Goal: Task Accomplishment & Management: Manage account settings

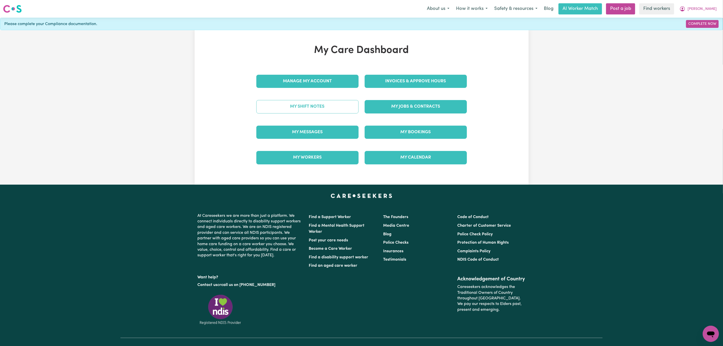
click at [324, 104] on link "My Shift Notes" at bounding box center [307, 106] width 102 height 13
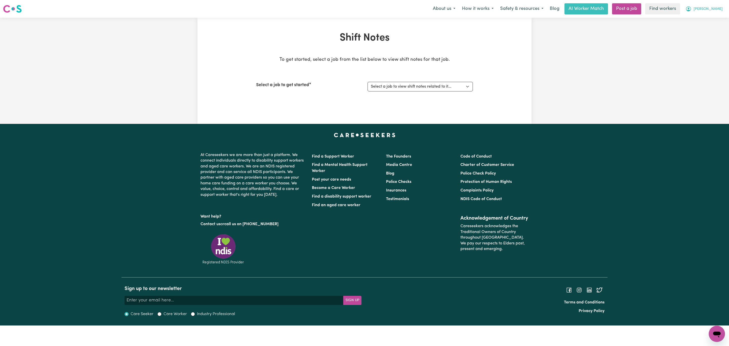
click at [713, 13] on button "[PERSON_NAME]" at bounding box center [704, 9] width 44 height 11
click at [704, 22] on link "My Dashboard" at bounding box center [706, 20] width 40 height 10
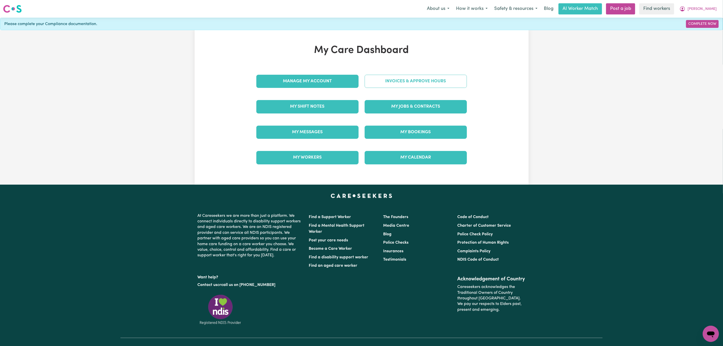
click at [418, 82] on link "Invoices & Approve Hours" at bounding box center [416, 81] width 102 height 13
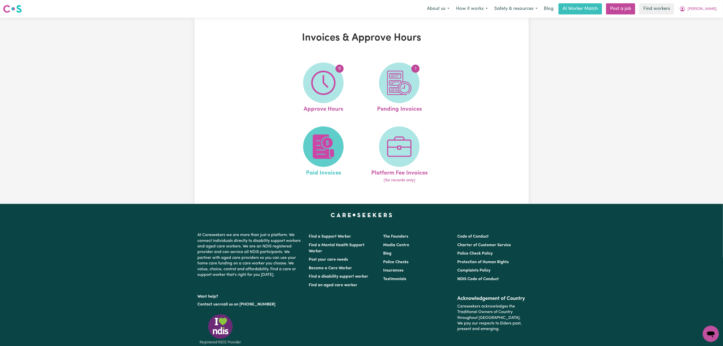
click at [321, 151] on img at bounding box center [323, 146] width 24 height 24
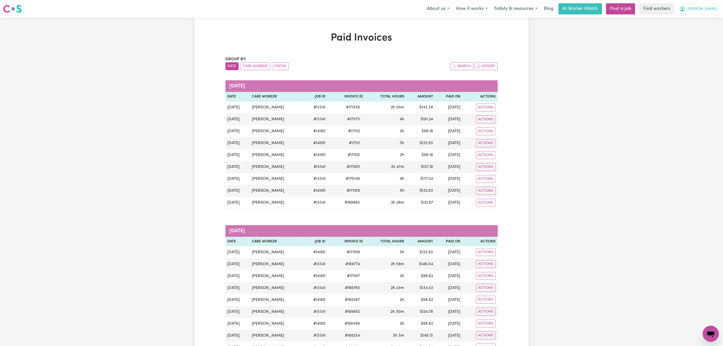
click at [712, 7] on span "[PERSON_NAME]" at bounding box center [702, 9] width 29 height 6
click at [698, 18] on link "My Dashboard" at bounding box center [700, 20] width 40 height 10
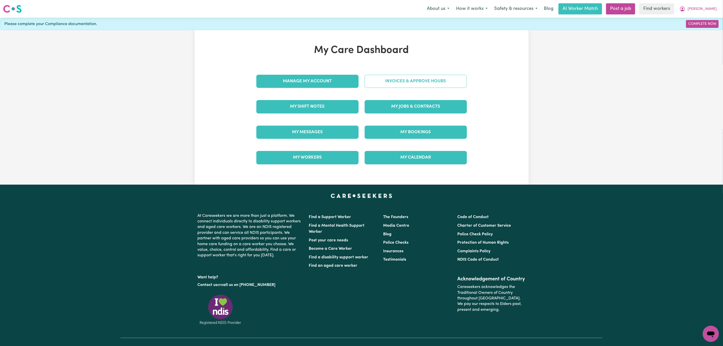
click at [409, 81] on link "Invoices & Approve Hours" at bounding box center [416, 81] width 102 height 13
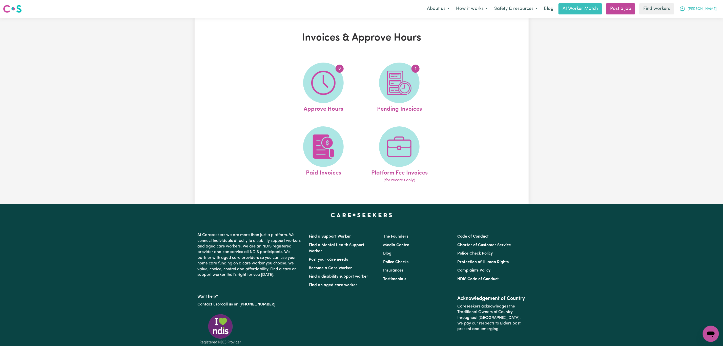
click at [715, 10] on span "[PERSON_NAME]" at bounding box center [702, 9] width 29 height 6
click at [699, 23] on link "My Dashboard" at bounding box center [700, 20] width 40 height 10
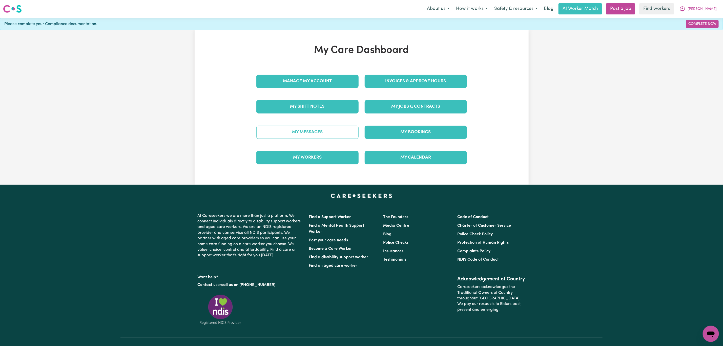
click at [310, 128] on link "My Messages" at bounding box center [307, 132] width 102 height 13
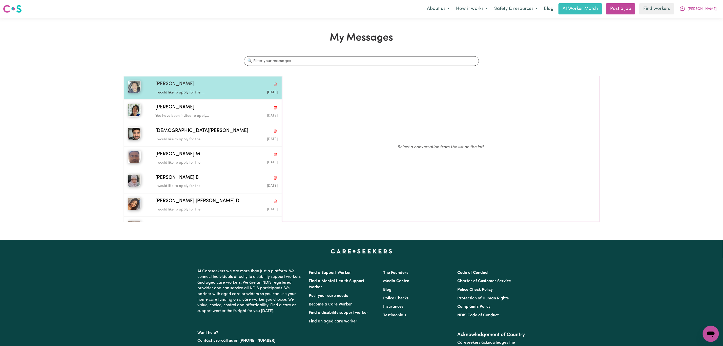
click at [218, 85] on div "[PERSON_NAME]" at bounding box center [216, 84] width 122 height 7
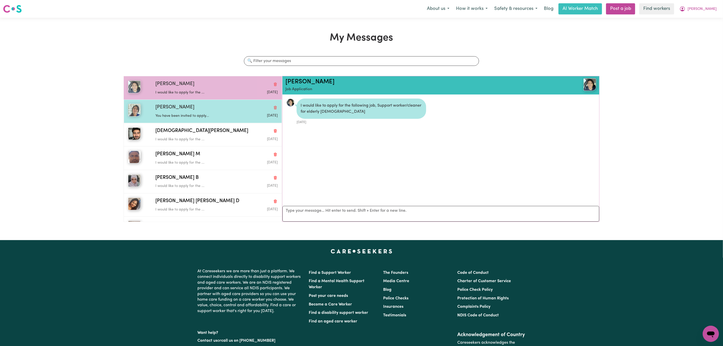
scroll to position [3, 0]
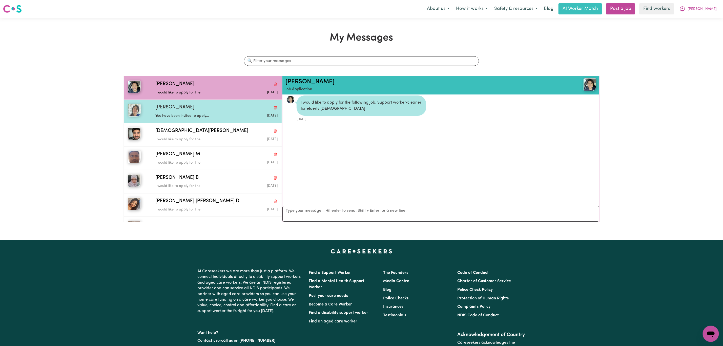
click at [226, 118] on p "You have been invited to apply..." at bounding box center [196, 116] width 82 height 6
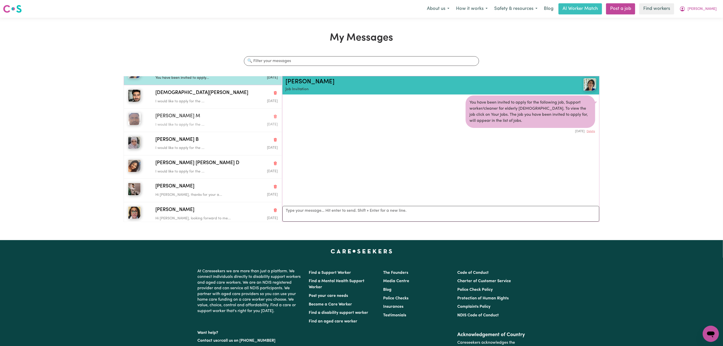
click at [226, 118] on div "[PERSON_NAME] M" at bounding box center [216, 116] width 122 height 7
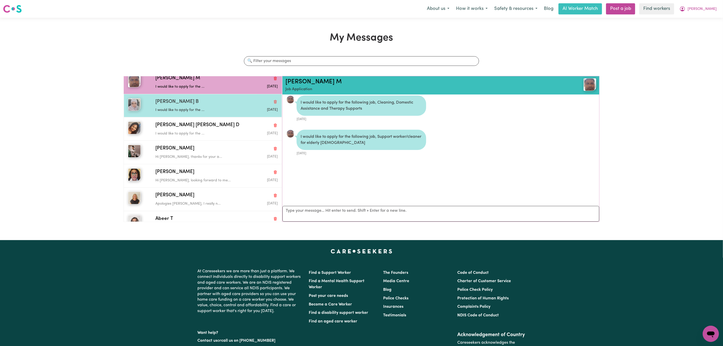
click at [225, 116] on div "[PERSON_NAME] B I would like to apply for the ... [DATE]" at bounding box center [203, 105] width 158 height 23
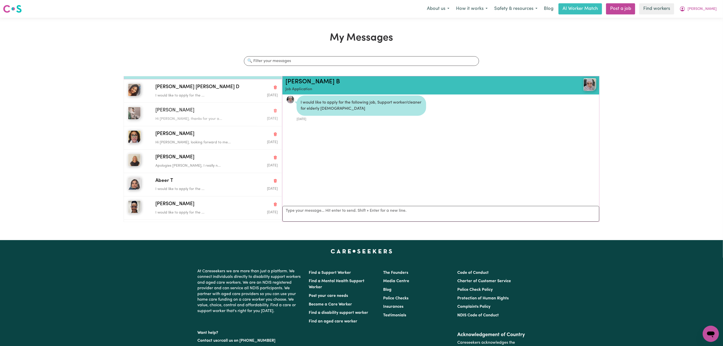
click at [223, 110] on div "[PERSON_NAME]" at bounding box center [216, 110] width 122 height 7
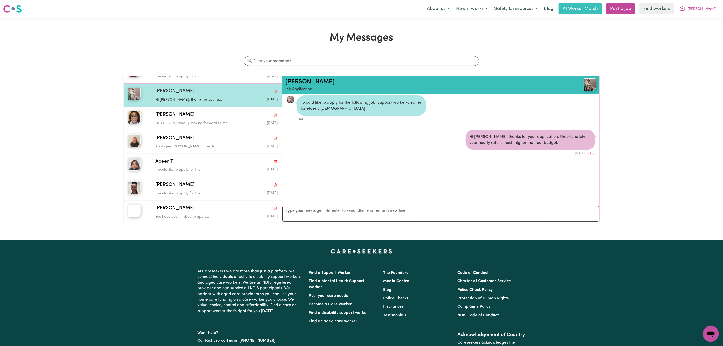
scroll to position [152, 0]
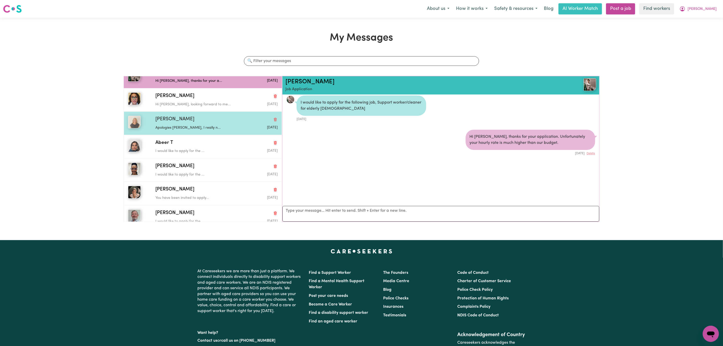
click at [220, 115] on div "[PERSON_NAME] T Apologies [PERSON_NAME], I really n... [DATE]" at bounding box center [203, 122] width 158 height 23
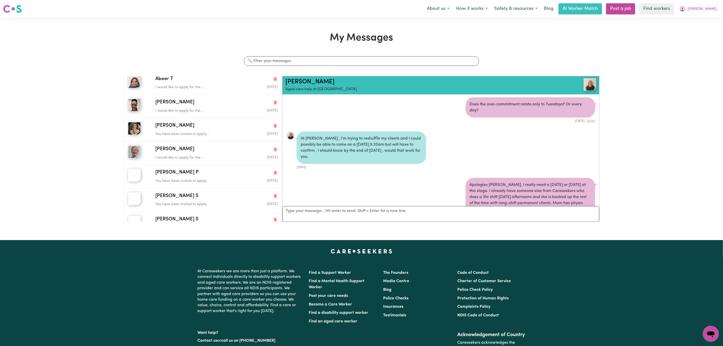
scroll to position [228, 0]
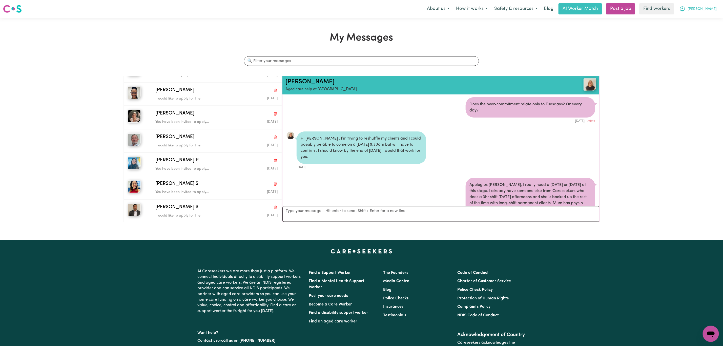
click at [709, 10] on span "[PERSON_NAME]" at bounding box center [702, 9] width 29 height 6
click at [712, 22] on link "My Dashboard" at bounding box center [700, 20] width 40 height 10
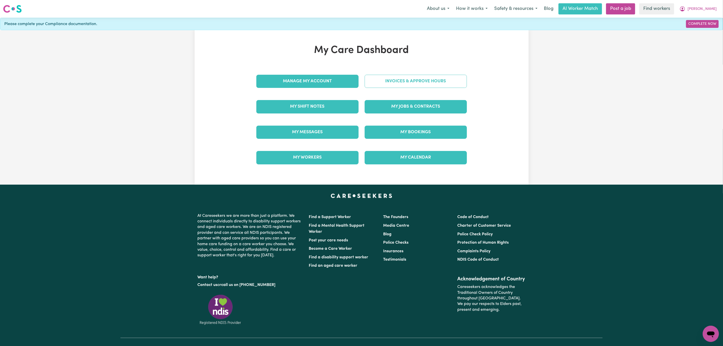
click at [438, 78] on link "Invoices & Approve Hours" at bounding box center [416, 81] width 102 height 13
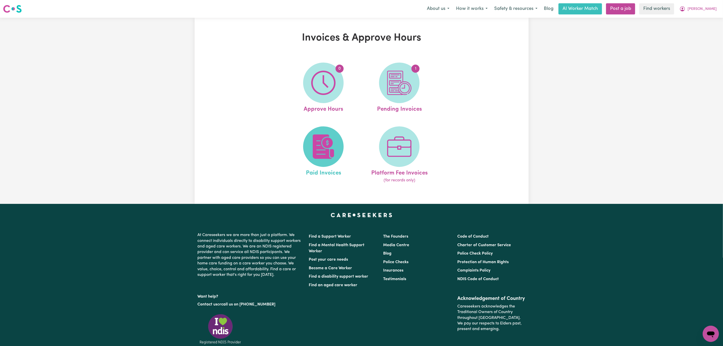
click at [312, 157] on img at bounding box center [323, 146] width 24 height 24
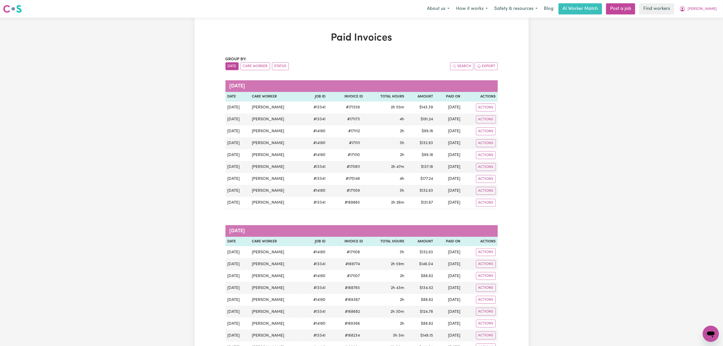
click at [229, 69] on button "Date" at bounding box center [232, 66] width 13 height 8
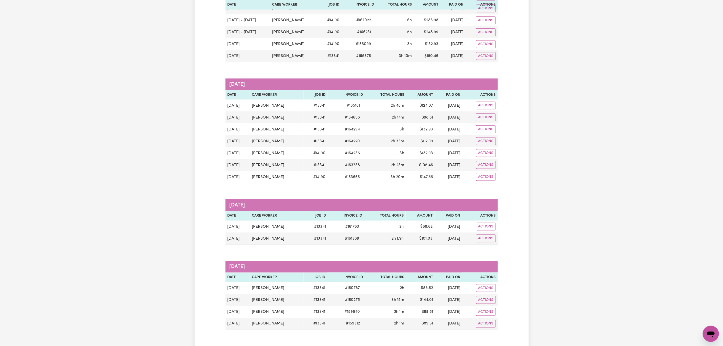
scroll to position [356, 0]
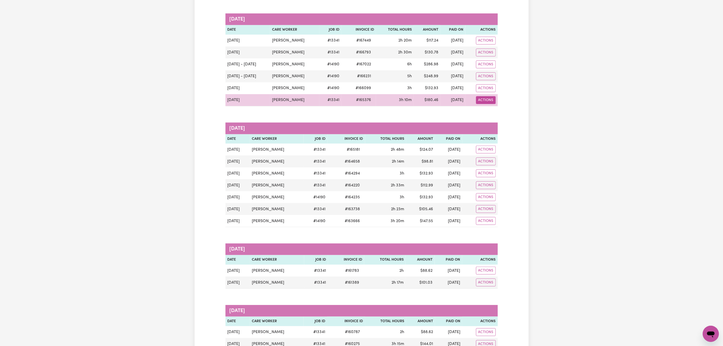
click at [482, 104] on button "Actions" at bounding box center [486, 100] width 20 height 8
click at [488, 117] on link "Download Invoice" at bounding box center [509, 112] width 72 height 10
click at [367, 103] on span "# 165376" at bounding box center [363, 100] width 21 height 6
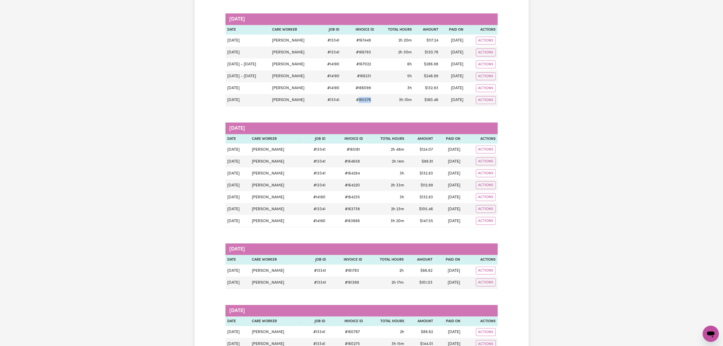
copy span "165376"
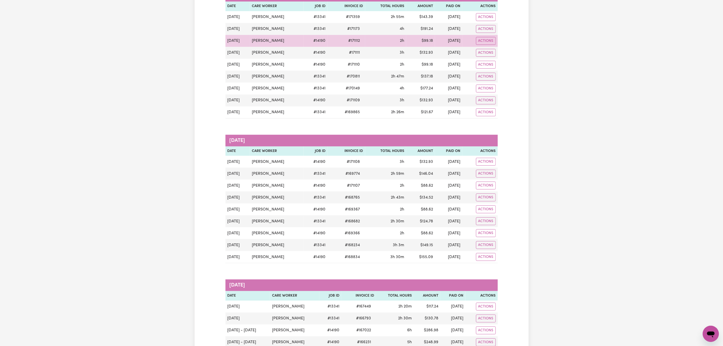
scroll to position [0, 0]
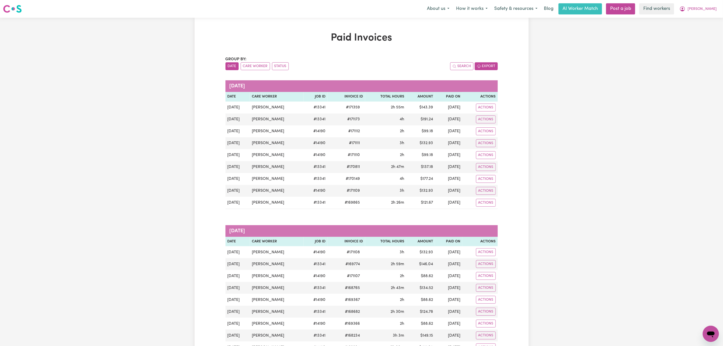
click at [483, 65] on button "Export" at bounding box center [486, 66] width 23 height 8
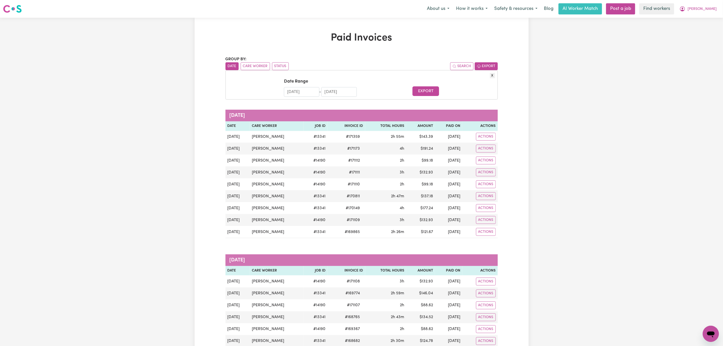
click at [483, 65] on button "Export" at bounding box center [486, 66] width 23 height 8
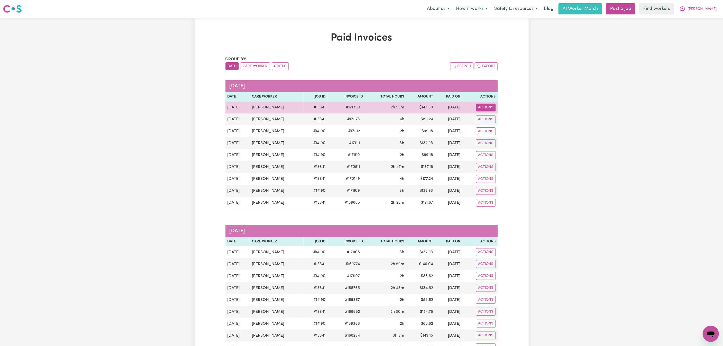
click at [486, 109] on button "Actions" at bounding box center [486, 108] width 20 height 8
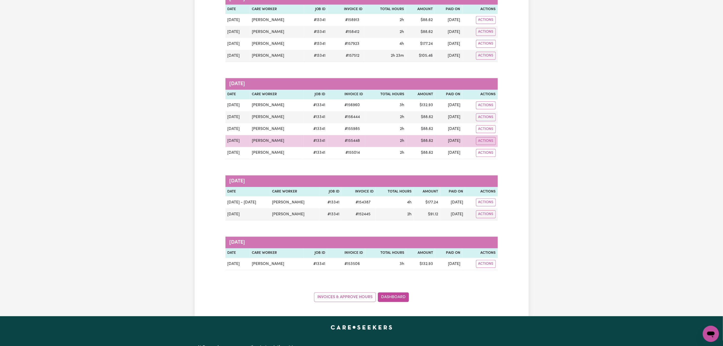
scroll to position [835, 0]
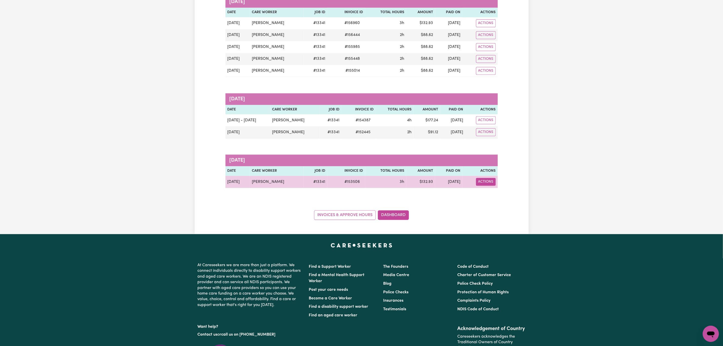
click at [484, 186] on button "Actions" at bounding box center [486, 182] width 20 height 8
click at [494, 199] on link "Download Invoice" at bounding box center [512, 194] width 72 height 10
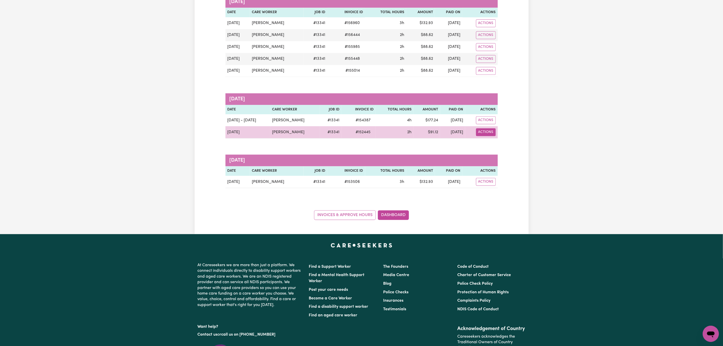
click at [490, 136] on button "Actions" at bounding box center [486, 132] width 20 height 8
click at [491, 149] on link "Download Invoice" at bounding box center [512, 144] width 72 height 10
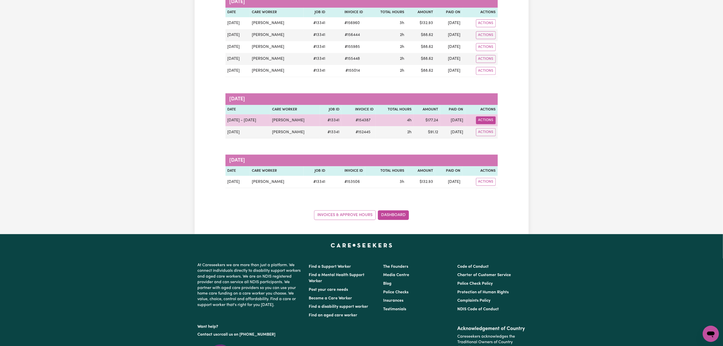
click at [488, 124] on button "Actions" at bounding box center [486, 120] width 20 height 8
click at [488, 137] on link "Download Invoice" at bounding box center [512, 132] width 72 height 10
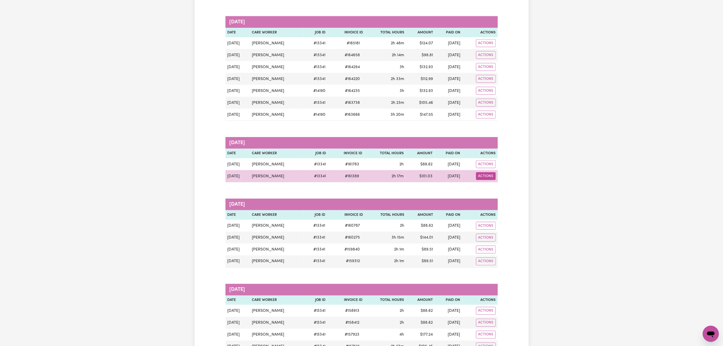
scroll to position [456, 0]
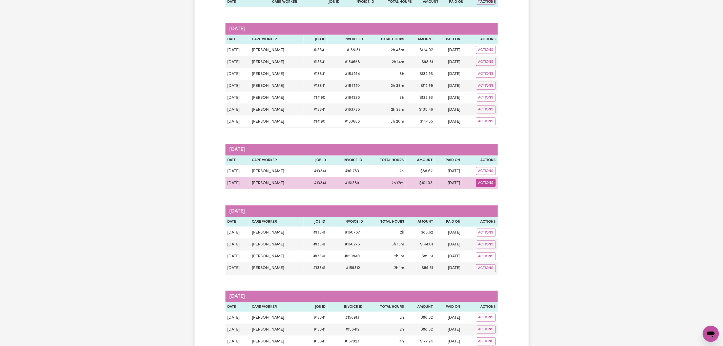
click at [488, 187] on button "Actions" at bounding box center [486, 183] width 20 height 8
click at [494, 200] on link "Download Invoice" at bounding box center [512, 195] width 72 height 10
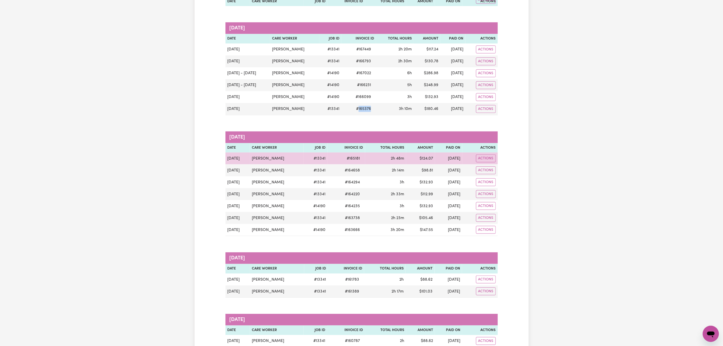
scroll to position [342, 0]
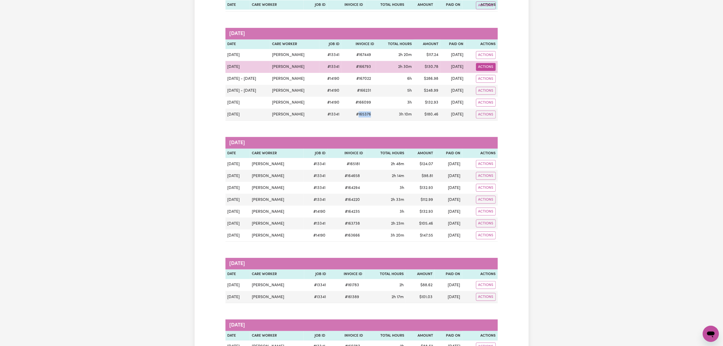
click at [488, 69] on button "Actions" at bounding box center [486, 67] width 20 height 8
click at [494, 82] on link "Download Invoice" at bounding box center [509, 79] width 72 height 10
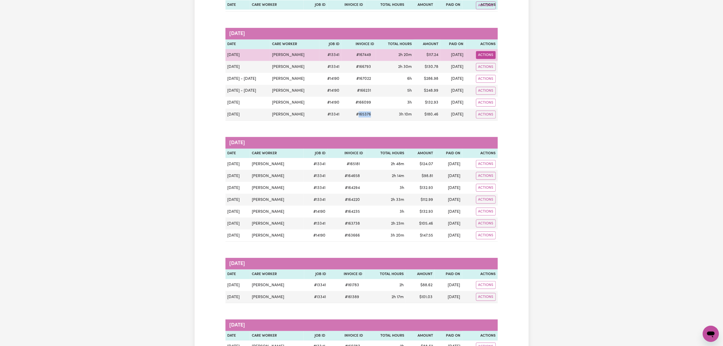
click at [486, 58] on button "Actions" at bounding box center [486, 55] width 20 height 8
click at [489, 70] on link "Download Invoice" at bounding box center [509, 67] width 72 height 10
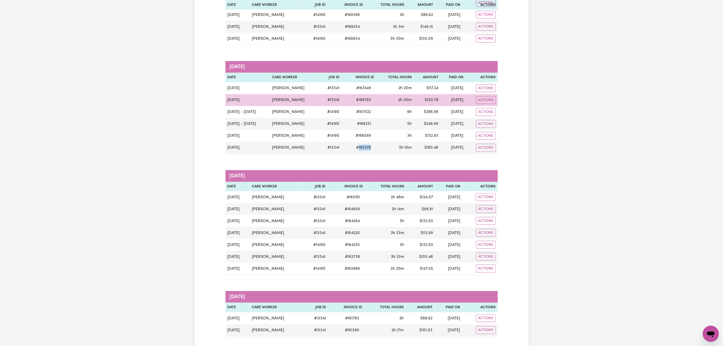
scroll to position [304, 0]
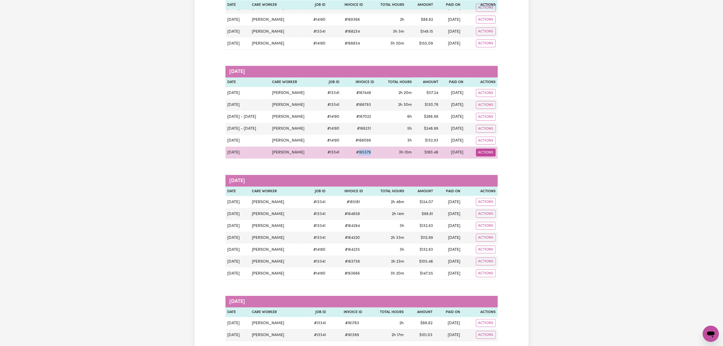
click at [487, 156] on button "Actions" at bounding box center [486, 153] width 20 height 8
click at [499, 170] on link "Download Invoice" at bounding box center [509, 164] width 72 height 10
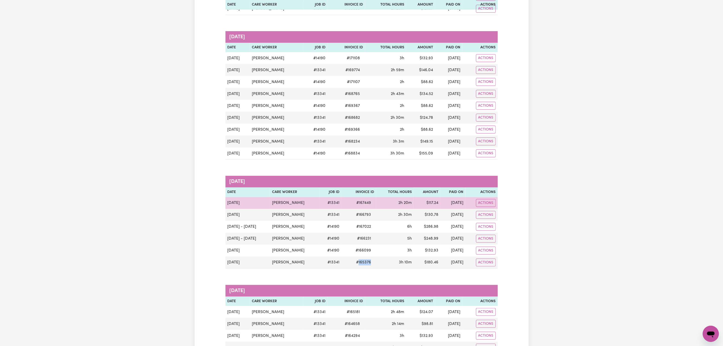
scroll to position [190, 0]
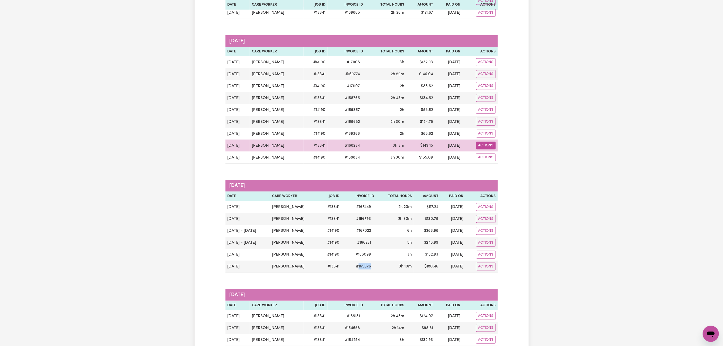
click at [487, 149] on button "Actions" at bounding box center [486, 146] width 20 height 8
click at [494, 159] on link "Download Invoice" at bounding box center [508, 158] width 72 height 10
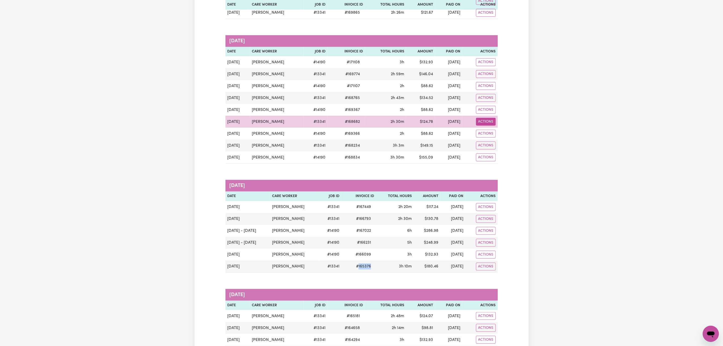
click at [484, 126] on button "Actions" at bounding box center [486, 122] width 20 height 8
click at [487, 134] on link "Download Invoice" at bounding box center [508, 134] width 72 height 10
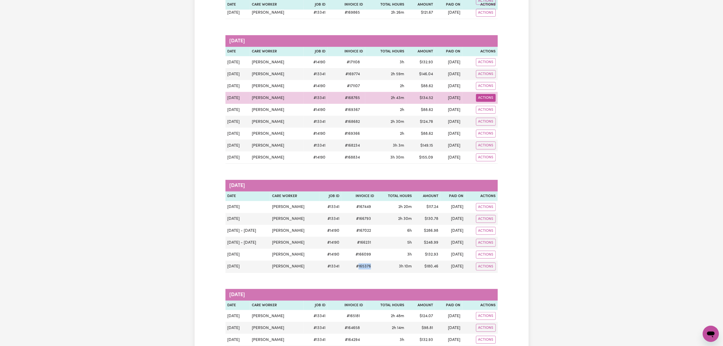
click at [492, 101] on button "Actions" at bounding box center [486, 98] width 20 height 8
click at [497, 109] on link "Download Invoice" at bounding box center [508, 110] width 72 height 10
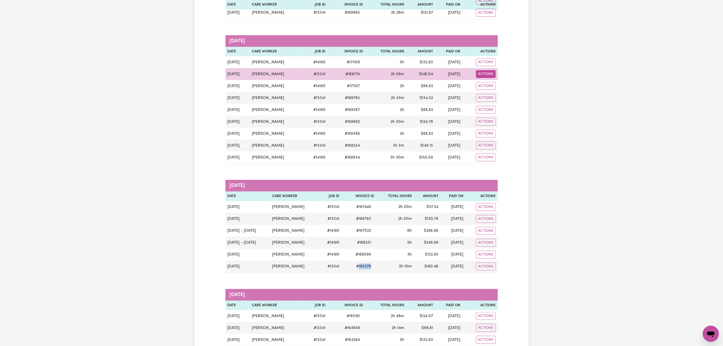
click at [493, 78] on button "Actions" at bounding box center [486, 74] width 20 height 8
click at [495, 87] on link "Download Invoice" at bounding box center [508, 86] width 72 height 10
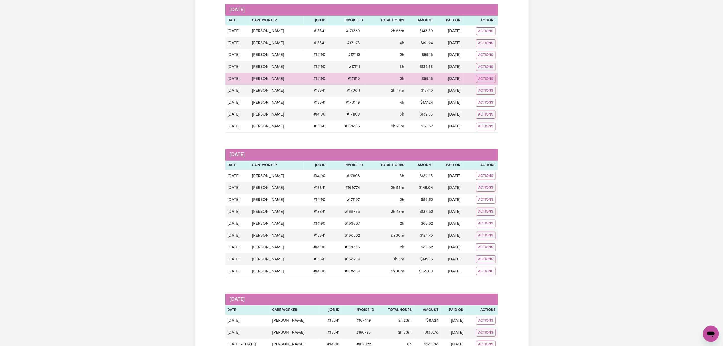
scroll to position [38, 0]
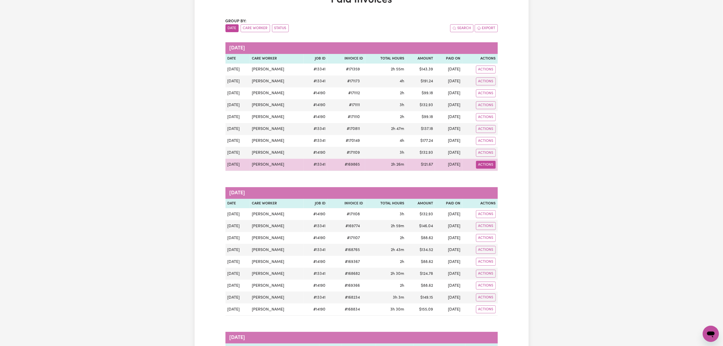
click at [485, 166] on button "Actions" at bounding box center [486, 165] width 20 height 8
click at [490, 175] on link "Download Invoice" at bounding box center [508, 177] width 72 height 10
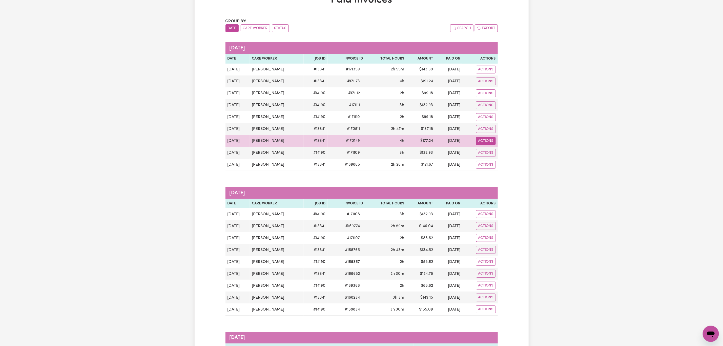
click at [488, 141] on button "Actions" at bounding box center [486, 141] width 20 height 8
click at [491, 155] on link "Download Invoice" at bounding box center [508, 153] width 72 height 10
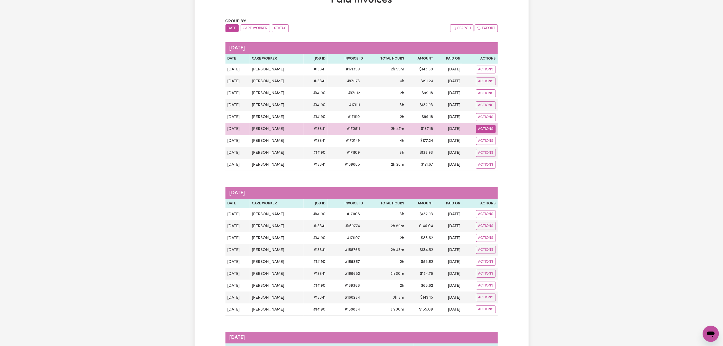
click at [486, 132] on button "Actions" at bounding box center [486, 129] width 20 height 8
click at [491, 143] on link "Download Invoice" at bounding box center [508, 141] width 72 height 10
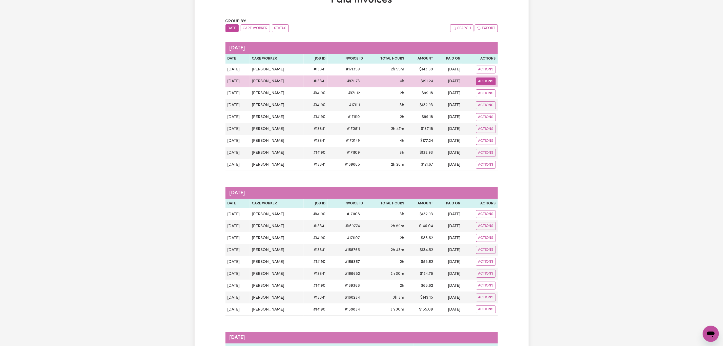
click at [483, 81] on button "Actions" at bounding box center [486, 81] width 20 height 8
click at [487, 92] on link "Download Invoice" at bounding box center [508, 93] width 72 height 10
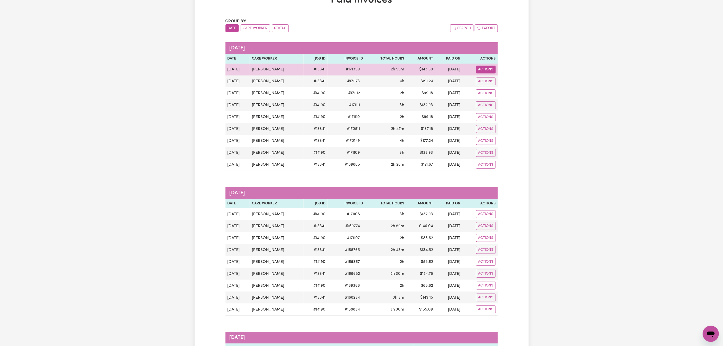
click at [481, 71] on button "Actions" at bounding box center [486, 70] width 20 height 8
click at [486, 80] on link "Download Invoice" at bounding box center [508, 81] width 72 height 10
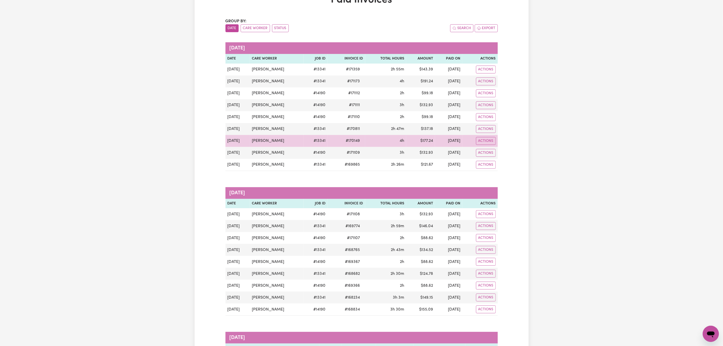
scroll to position [0, 0]
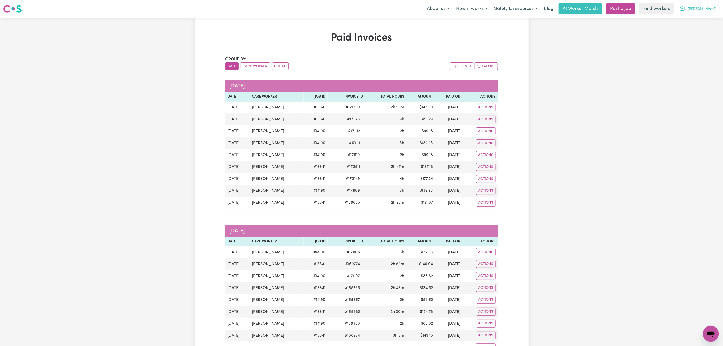
click at [707, 10] on span "[PERSON_NAME]" at bounding box center [702, 9] width 29 height 6
click at [706, 18] on link "My Dashboard" at bounding box center [700, 20] width 40 height 10
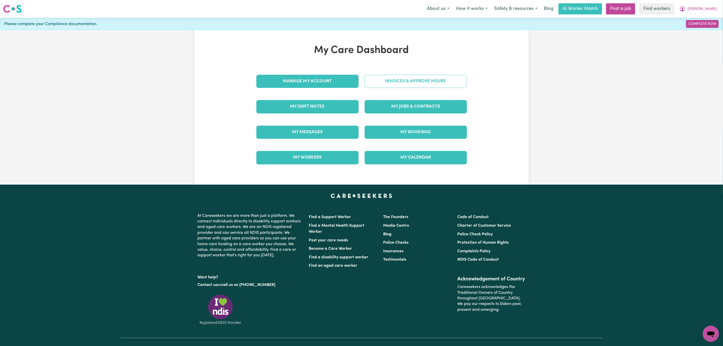
click at [421, 84] on link "Invoices & Approve Hours" at bounding box center [416, 81] width 102 height 13
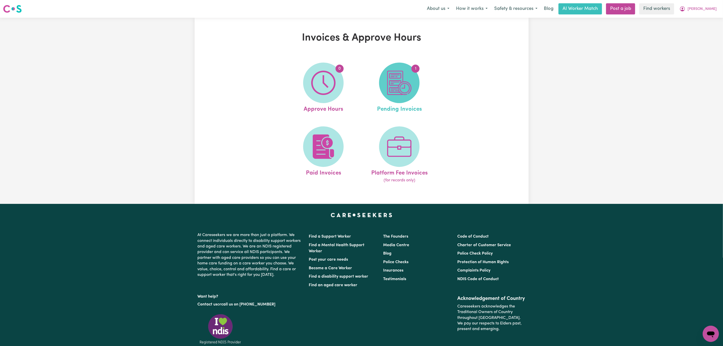
click at [388, 91] on img at bounding box center [399, 83] width 24 height 24
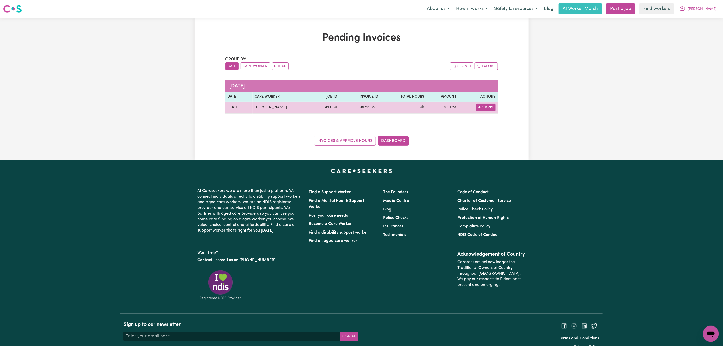
click at [490, 111] on button "Actions" at bounding box center [486, 108] width 20 height 8
click at [500, 122] on link "Download Invoice" at bounding box center [501, 119] width 46 height 10
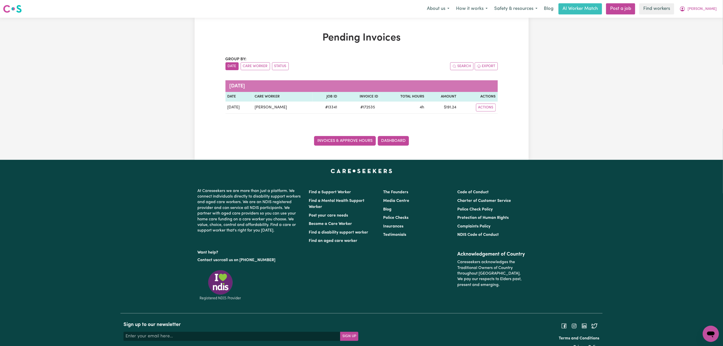
click at [355, 144] on link "Invoices & Approve Hours" at bounding box center [345, 141] width 62 height 10
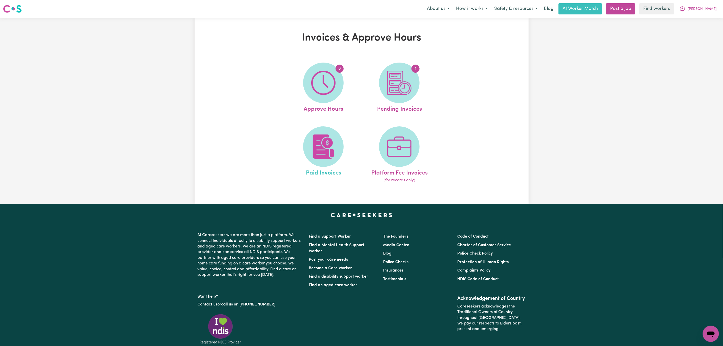
click at [309, 165] on link "Paid Invoices" at bounding box center [323, 154] width 73 height 57
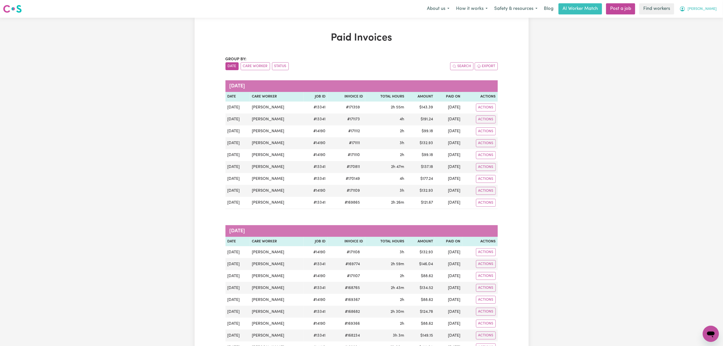
click at [705, 11] on button "[PERSON_NAME]" at bounding box center [698, 9] width 44 height 11
click at [706, 18] on link "My Dashboard" at bounding box center [700, 20] width 40 height 10
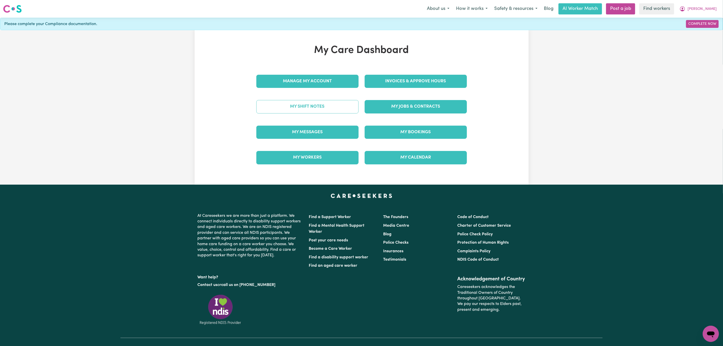
click at [307, 111] on link "My Shift Notes" at bounding box center [307, 106] width 102 height 13
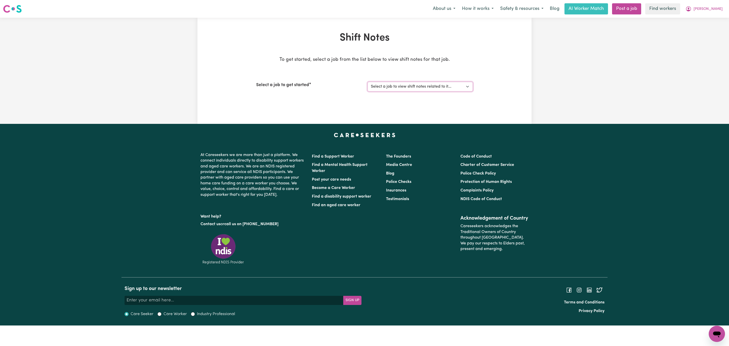
click at [397, 86] on select "Select a job to view shift notes related to it... [[PERSON_NAME]] Support worke…" at bounding box center [420, 87] width 105 height 10
click at [368, 82] on select "Select a job to view shift notes related to it... [[PERSON_NAME]] Support worke…" at bounding box center [420, 87] width 105 height 10
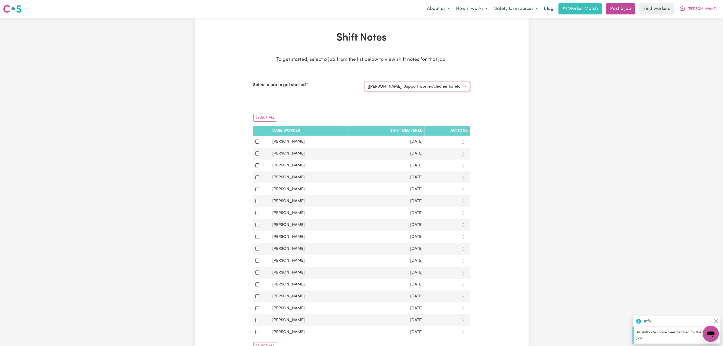
drag, startPoint x: 422, startPoint y: 86, endPoint x: 422, endPoint y: 91, distance: 5.1
click at [422, 86] on select "Select a job to view shift notes related to it... [[PERSON_NAME]] Support worke…" at bounding box center [417, 87] width 105 height 10
select select "13341"
click at [365, 82] on select "Select a job to view shift notes related to it... [[PERSON_NAME]] Support worke…" at bounding box center [417, 87] width 105 height 10
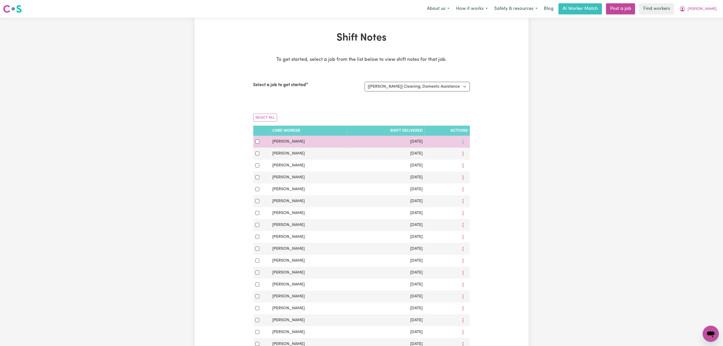
click at [462, 142] on icon "More options" at bounding box center [463, 141] width 5 height 5
click at [473, 152] on span "View Shift Note" at bounding box center [484, 154] width 28 height 4
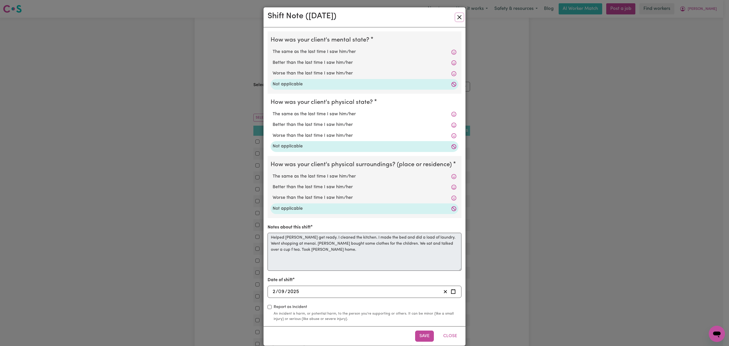
click at [455, 15] on button "Close" at bounding box center [459, 17] width 8 height 8
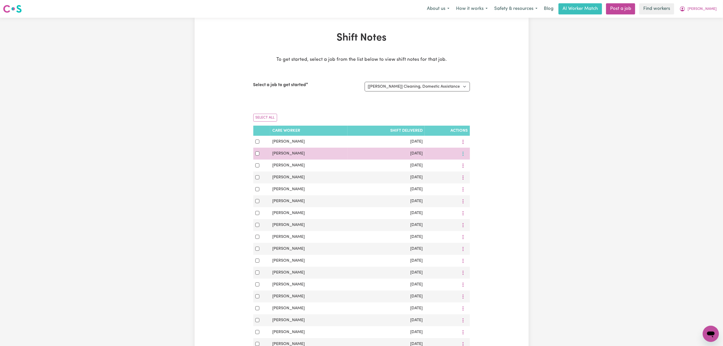
click at [461, 156] on icon "More options" at bounding box center [463, 153] width 5 height 5
click at [465, 165] on icon at bounding box center [466, 166] width 4 height 4
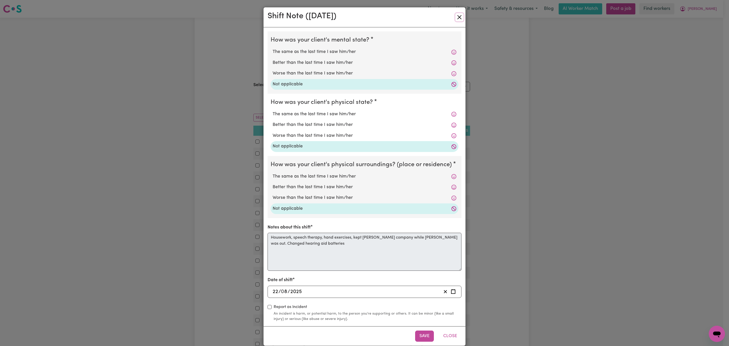
click at [457, 15] on button "Close" at bounding box center [459, 17] width 8 height 8
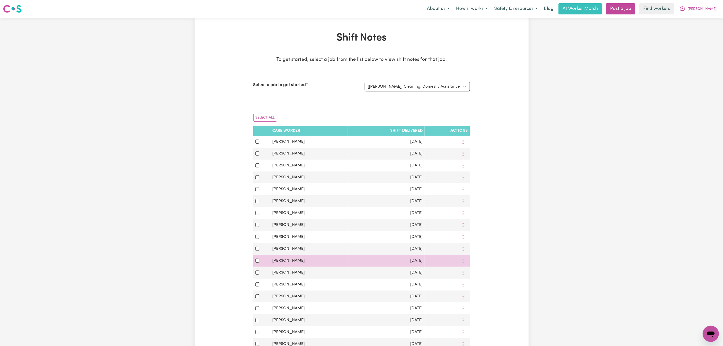
click at [464, 265] on button "More options" at bounding box center [463, 261] width 10 height 8
click at [473, 275] on span "View Shift Note" at bounding box center [484, 273] width 28 height 4
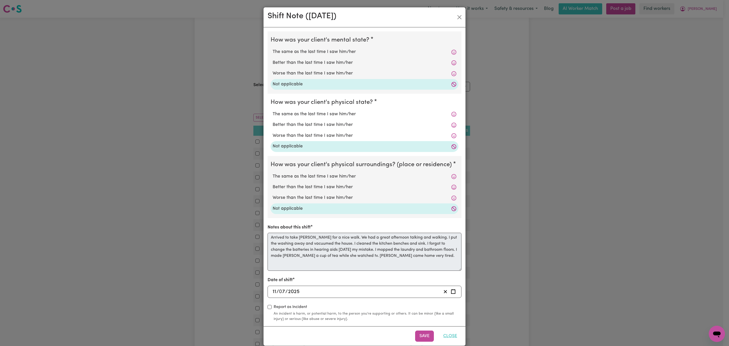
click at [448, 336] on button "Close" at bounding box center [450, 335] width 23 height 11
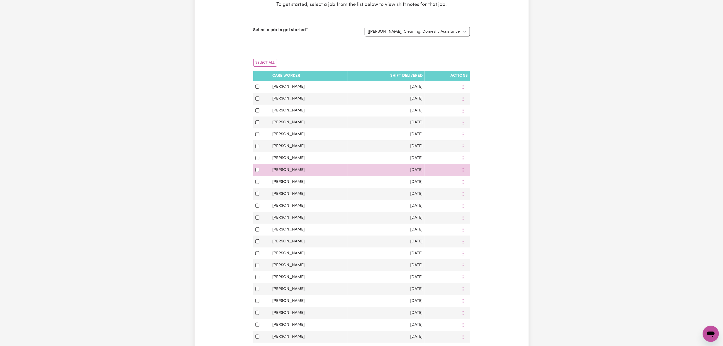
scroll to position [114, 0]
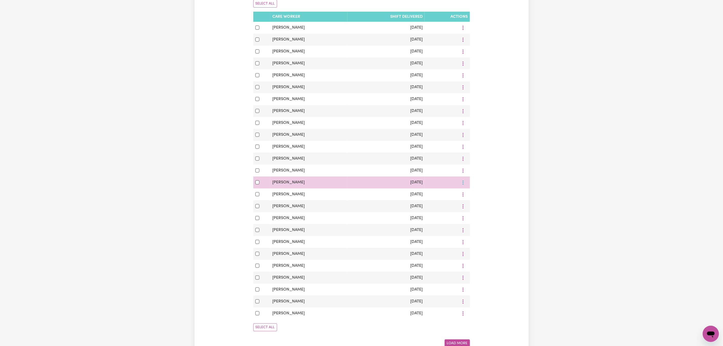
click at [464, 186] on button "More options" at bounding box center [463, 182] width 10 height 8
click at [467, 199] on link "View Shift Note" at bounding box center [481, 194] width 42 height 10
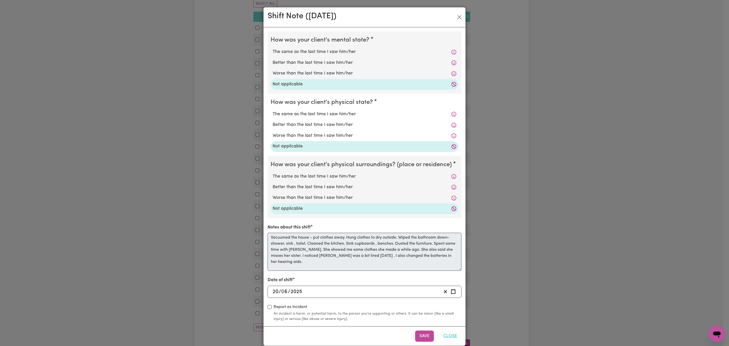
click at [452, 340] on button "Close" at bounding box center [450, 335] width 23 height 11
